Goal: Task Accomplishment & Management: Complete application form

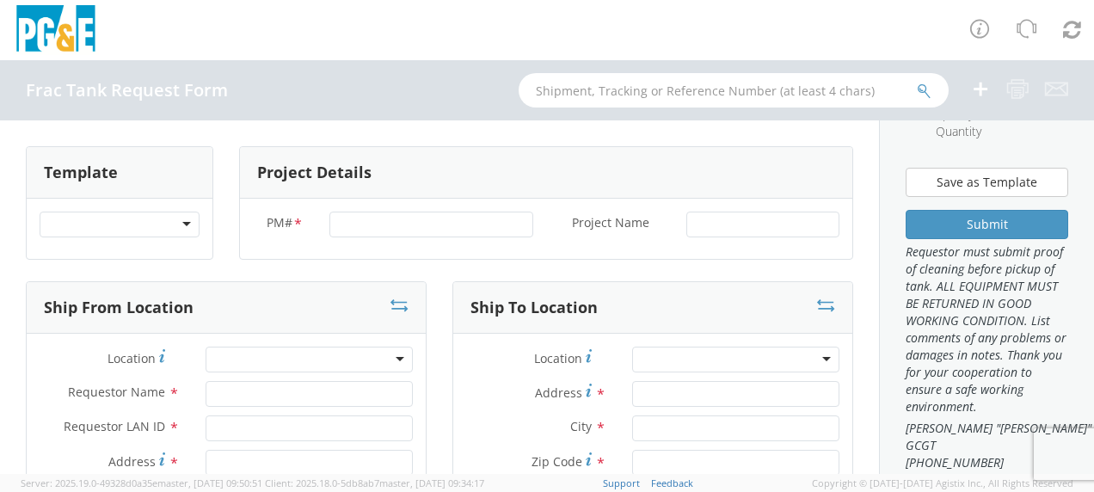
scroll to position [172, 0]
